Goal: Task Accomplishment & Management: Manage account settings

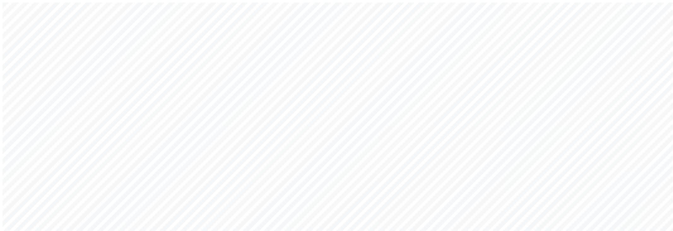
type input "[EMAIL_ADDRESS][DOMAIN_NAME]"
click at [150, 144] on div "Welcome back! Sign in to your account to continue Or create a new account Inval…" at bounding box center [337, 174] width 668 height 343
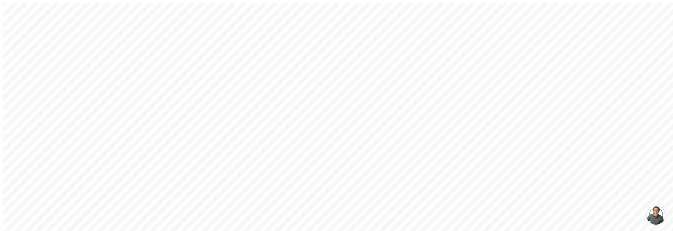
type input "s"
type input "a@a.com"
